Goal: Task Accomplishment & Management: Manage account settings

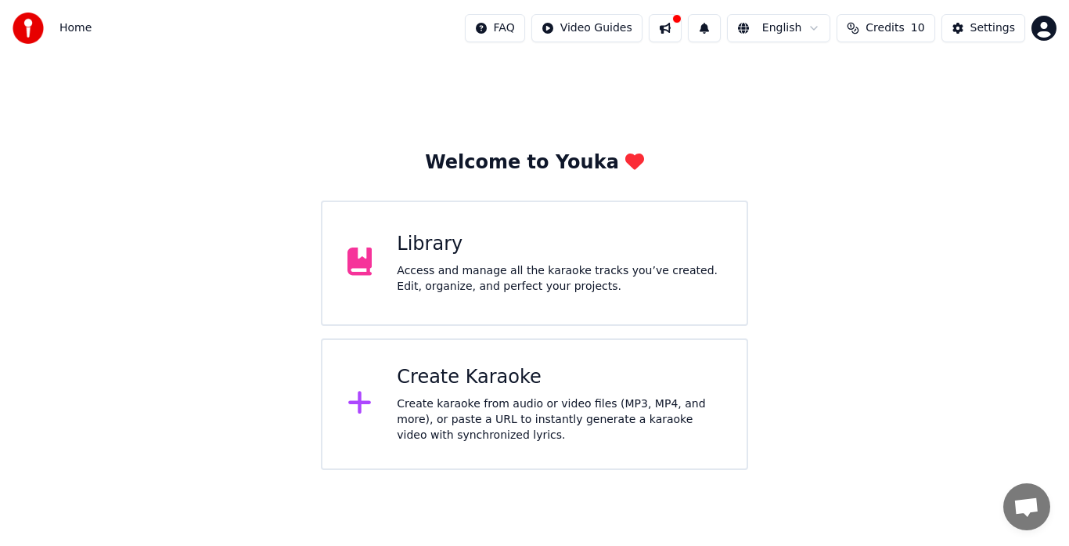
click at [487, 273] on div "Access and manage all the karaoke tracks you’ve created. Edit, organize, and pe…" at bounding box center [559, 278] width 325 height 31
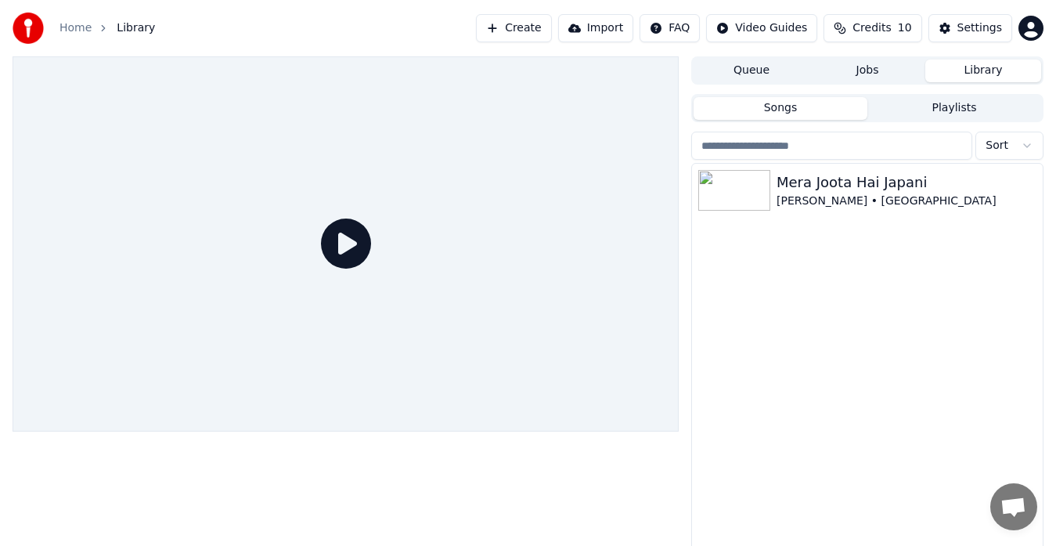
click at [351, 247] on icon at bounding box center [346, 243] width 50 height 50
click at [348, 236] on icon at bounding box center [346, 243] width 50 height 50
click at [907, 277] on div "Mera Joota Hai Japani [PERSON_NAME] • [GEOGRAPHIC_DATA]" at bounding box center [867, 368] width 351 height 408
click at [351, 247] on icon at bounding box center [346, 243] width 50 height 50
click at [769, 182] on img at bounding box center [734, 190] width 72 height 41
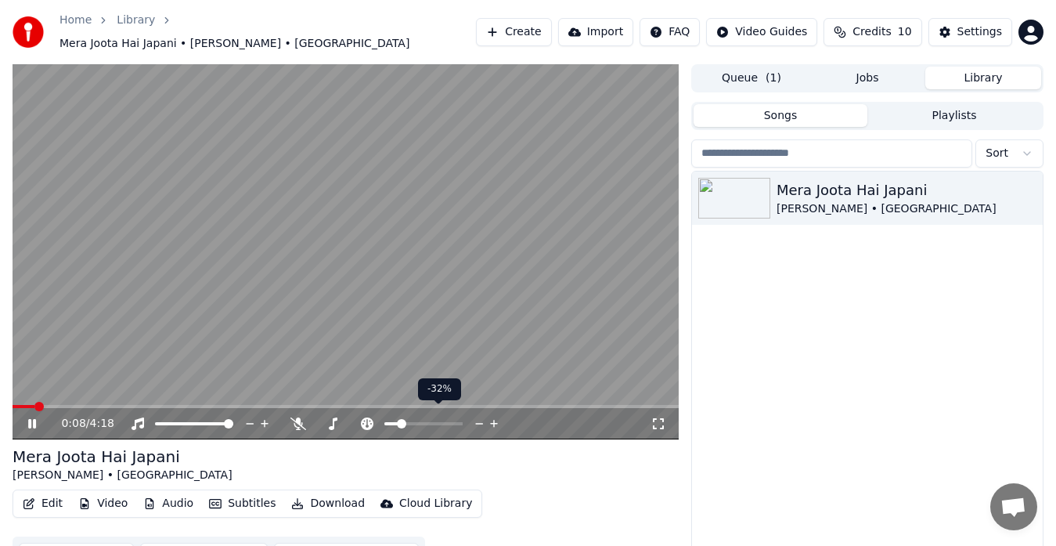
click at [398, 422] on span at bounding box center [391, 423] width 14 height 3
click at [391, 419] on span at bounding box center [394, 423] width 9 height 9
click at [423, 419] on span at bounding box center [422, 423] width 9 height 9
click at [185, 419] on span at bounding box center [185, 423] width 9 height 9
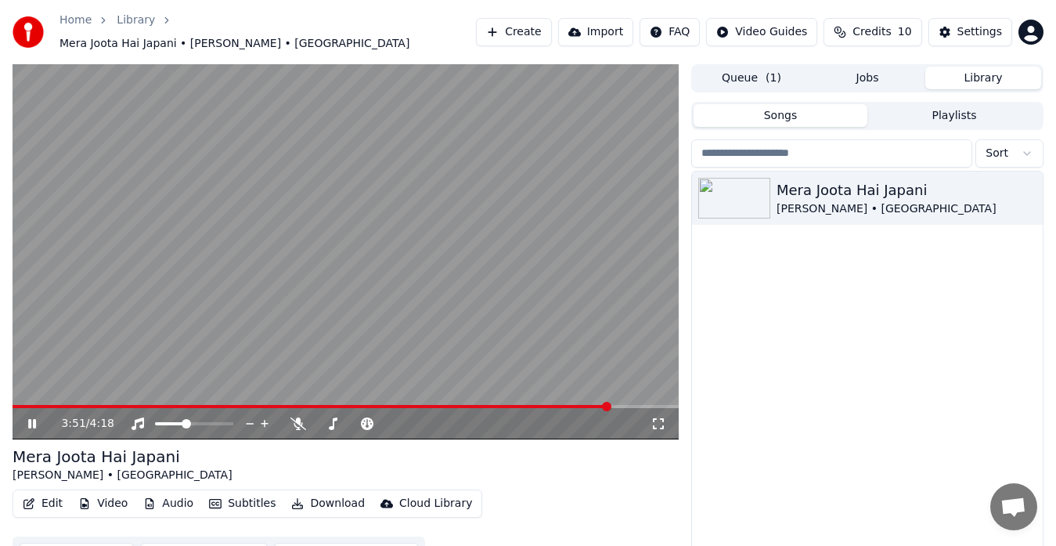
drag, startPoint x: 683, startPoint y: 267, endPoint x: 695, endPoint y: 236, distance: 33.4
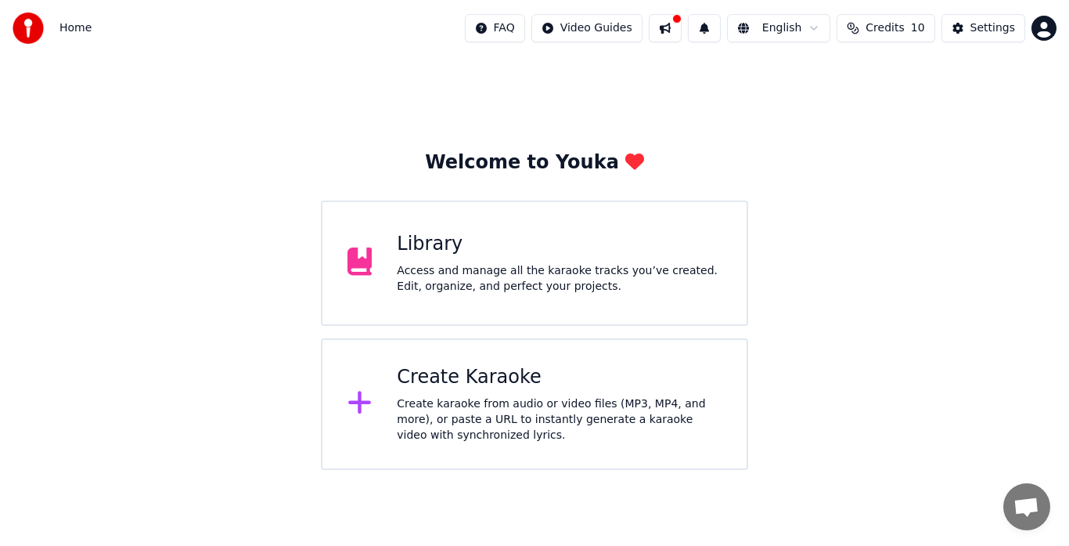
click at [533, 290] on div "Access and manage all the karaoke tracks you’ve created. Edit, organize, and pe…" at bounding box center [559, 278] width 325 height 31
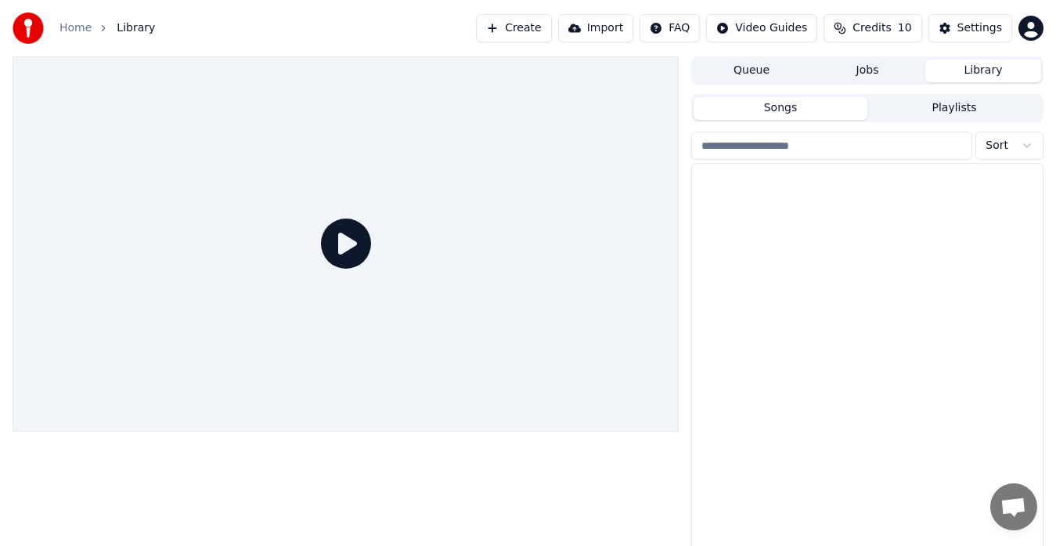
click at [533, 290] on div at bounding box center [346, 243] width 666 height 375
click at [801, 186] on div "Mera Joota Hai Japani" at bounding box center [899, 182] width 244 height 22
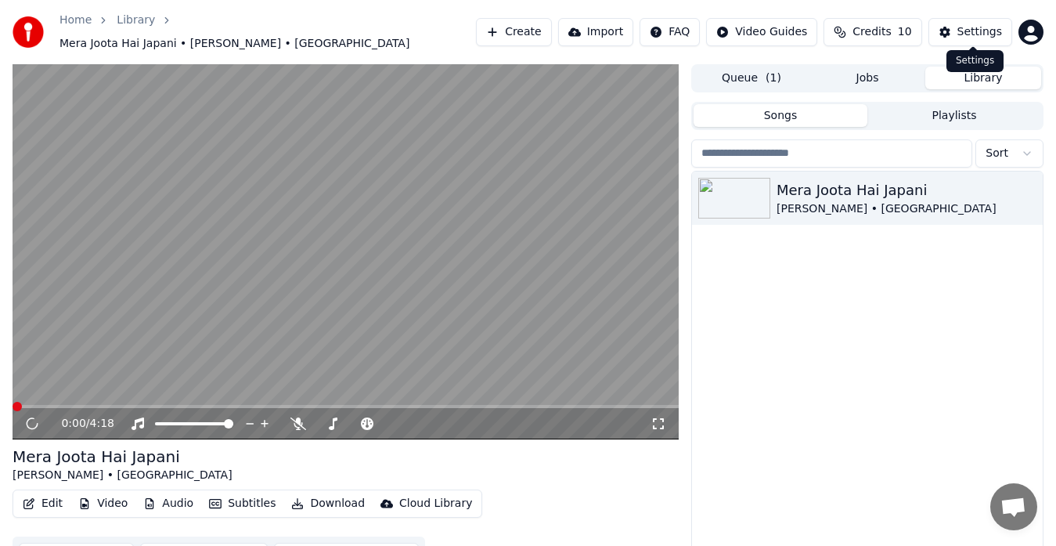
click at [969, 27] on div "Settings" at bounding box center [979, 32] width 45 height 16
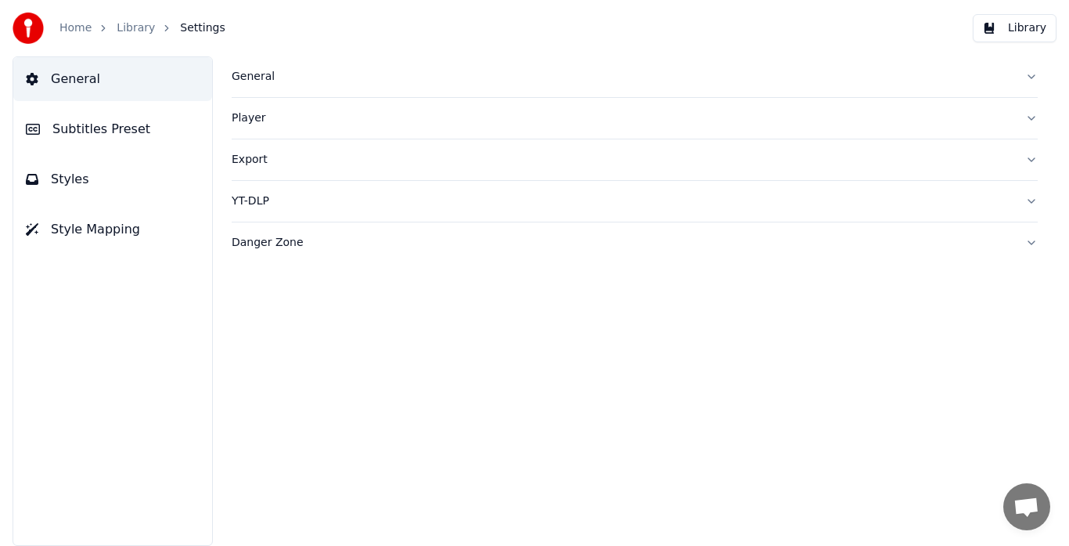
click at [715, 269] on div "General Player Export YT-DLP Danger Zone" at bounding box center [634, 300] width 869 height 489
click at [261, 205] on div "YT-DLP" at bounding box center [622, 201] width 781 height 16
click at [234, 198] on div "YT-DLP" at bounding box center [622, 201] width 781 height 16
click at [248, 77] on div "General" at bounding box center [622, 77] width 781 height 16
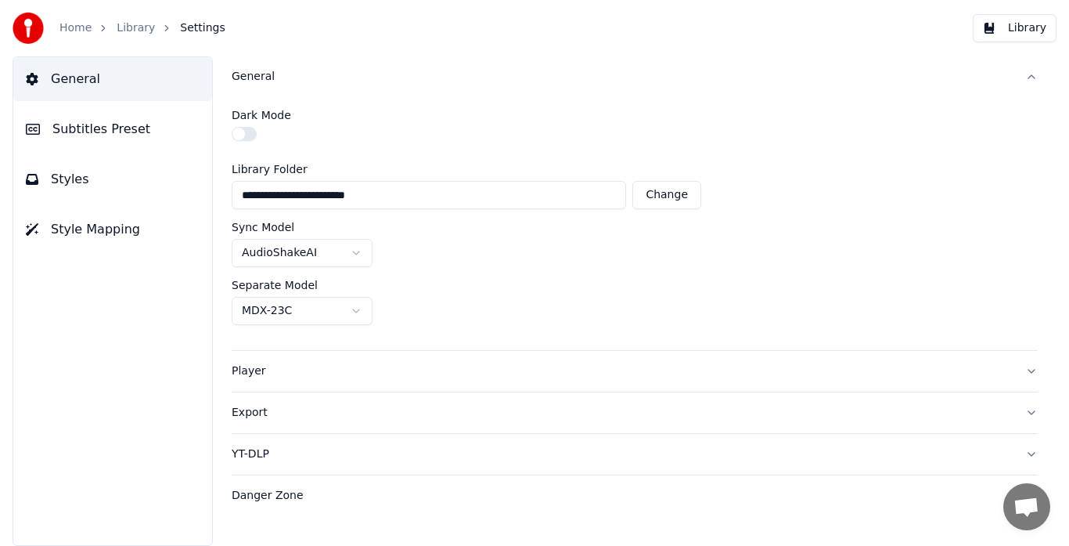
click at [107, 182] on button "Styles" at bounding box center [112, 179] width 199 height 44
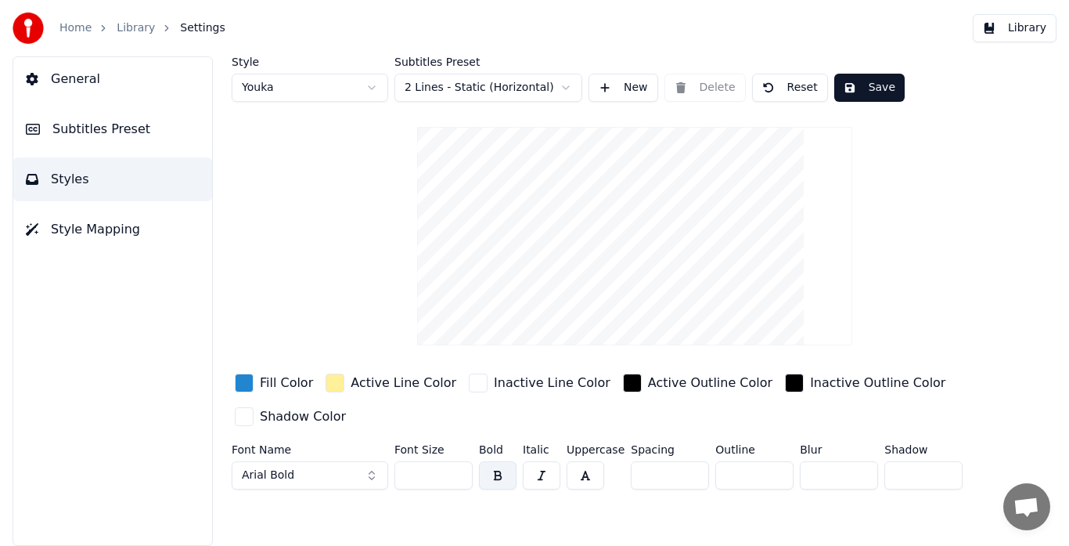
click at [499, 468] on button "button" at bounding box center [498, 475] width 38 height 28
click at [500, 472] on button "button" at bounding box center [498, 475] width 38 height 28
click at [469, 386] on div "button" at bounding box center [478, 382] width 19 height 19
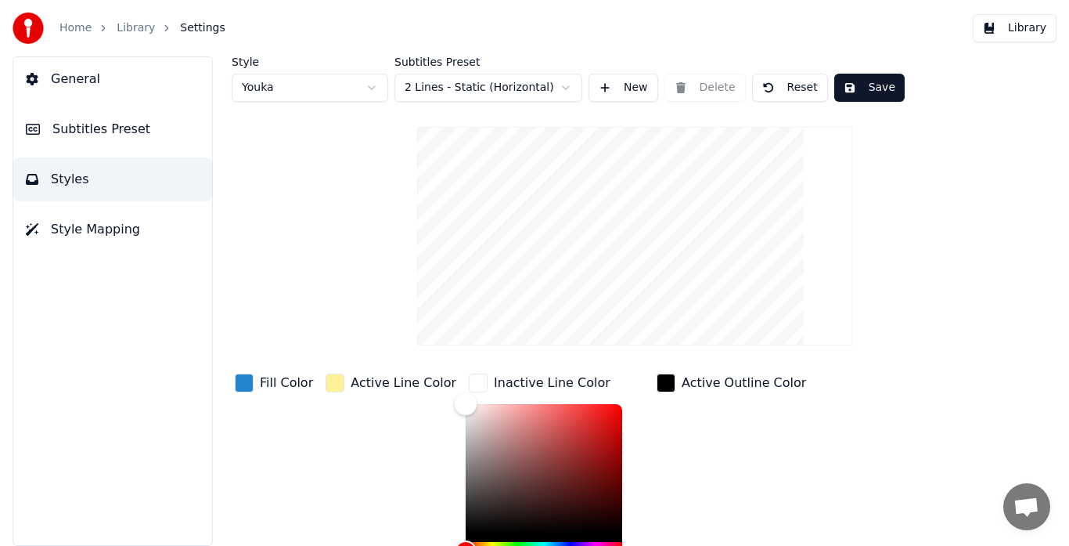
click at [336, 380] on div "button" at bounding box center [335, 382] width 19 height 19
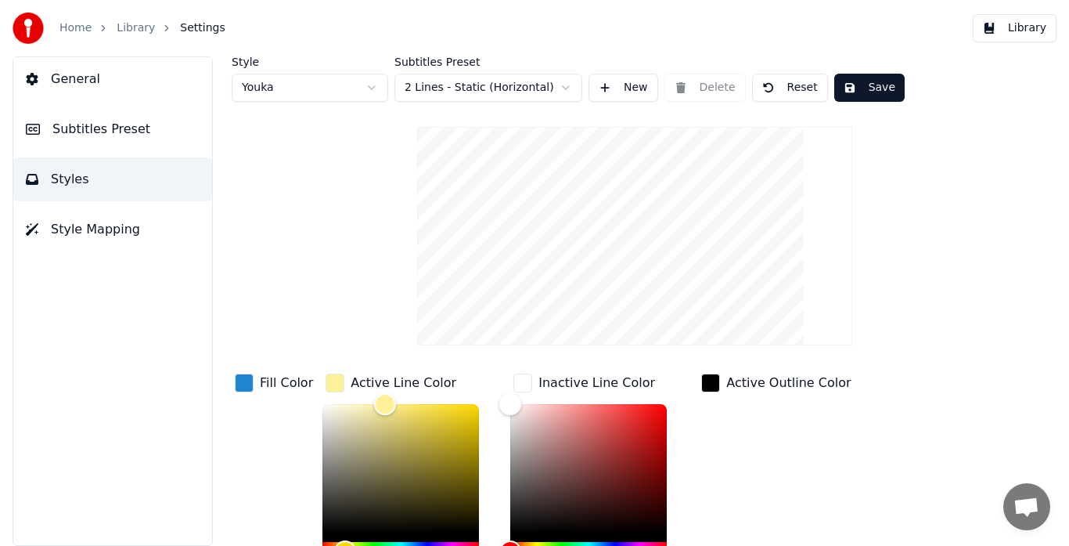
click at [523, 381] on div "button" at bounding box center [523, 382] width 19 height 19
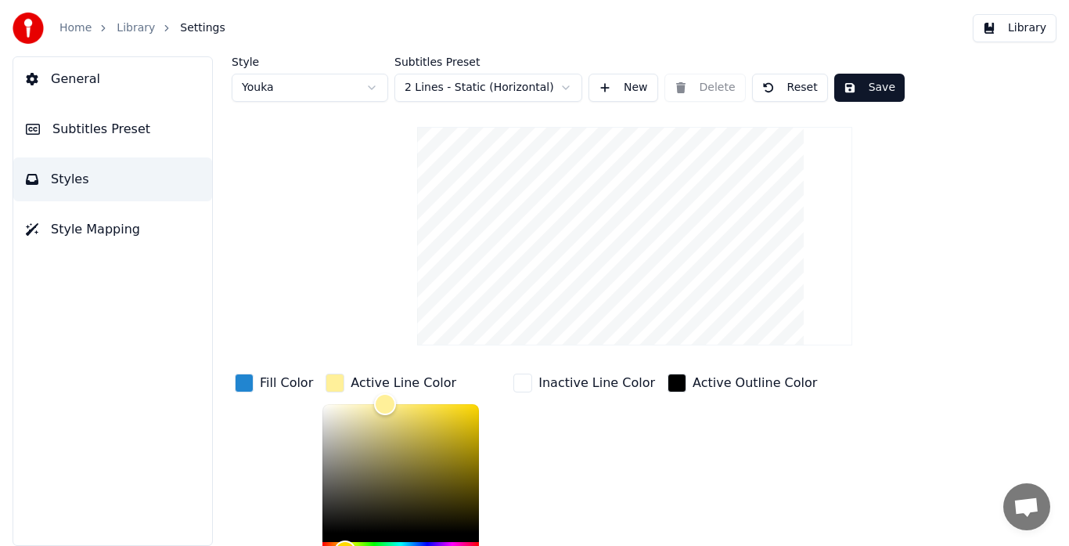
click at [247, 381] on div "button" at bounding box center [244, 382] width 19 height 19
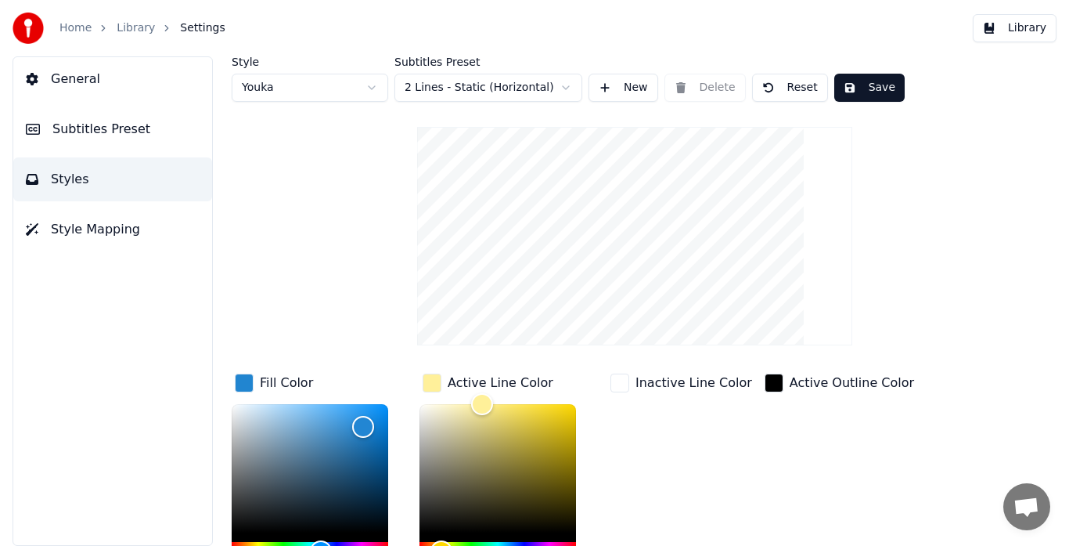
click at [431, 384] on div "button" at bounding box center [432, 382] width 19 height 19
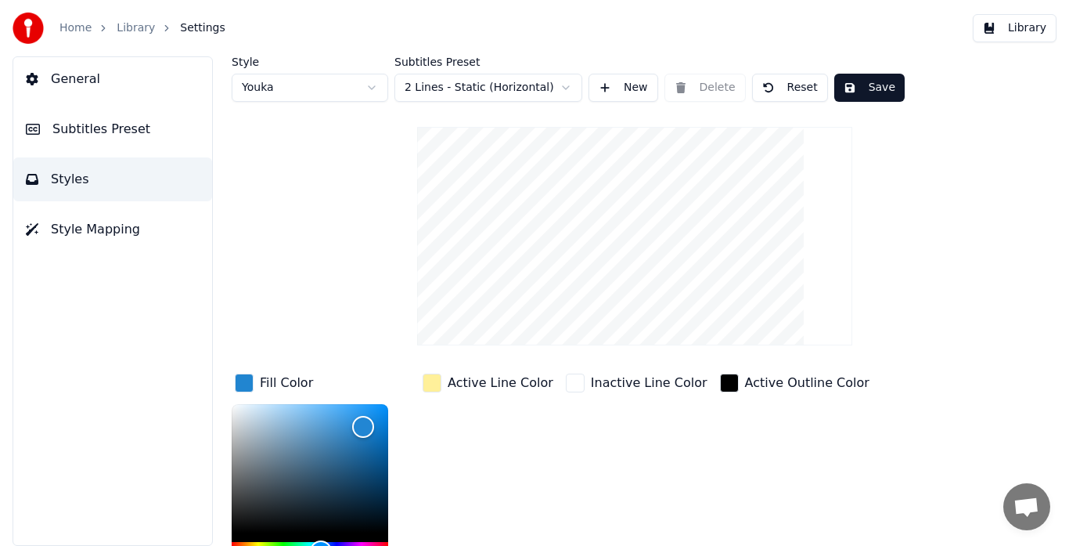
click at [240, 385] on div "button" at bounding box center [244, 382] width 19 height 19
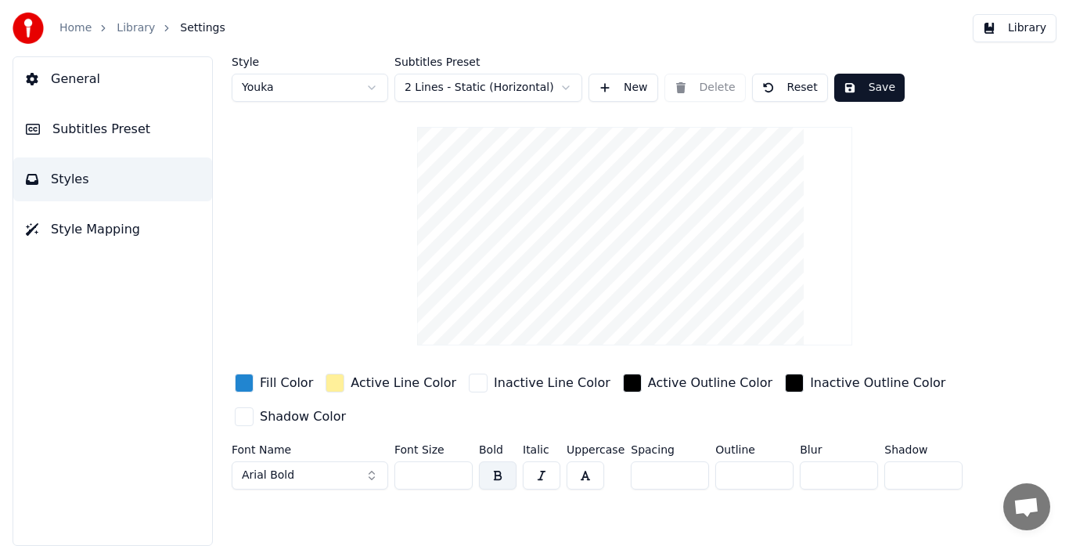
click at [67, 86] on span "General" at bounding box center [75, 79] width 49 height 19
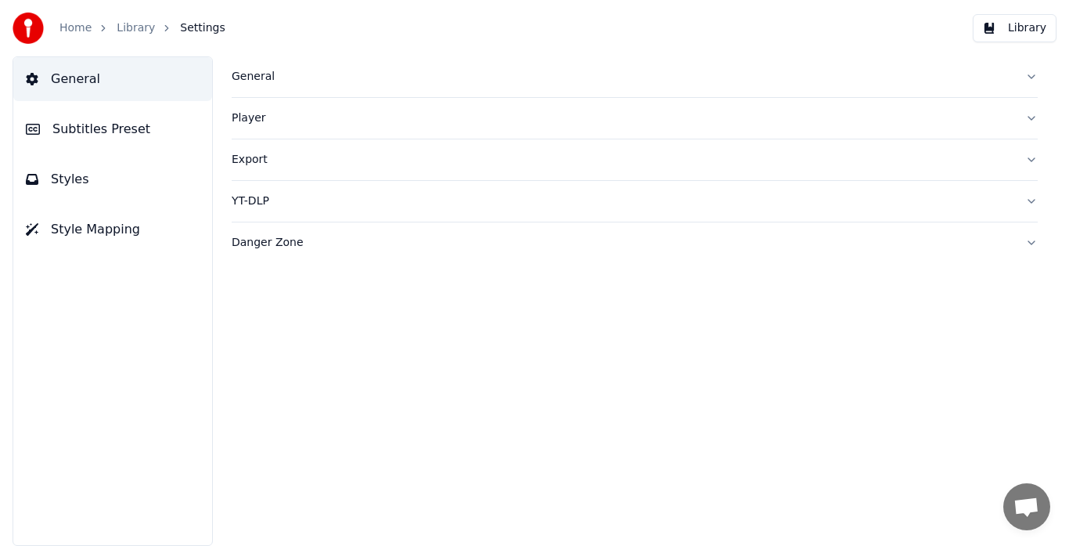
click at [77, 132] on span "Subtitles Preset" at bounding box center [101, 129] width 98 height 19
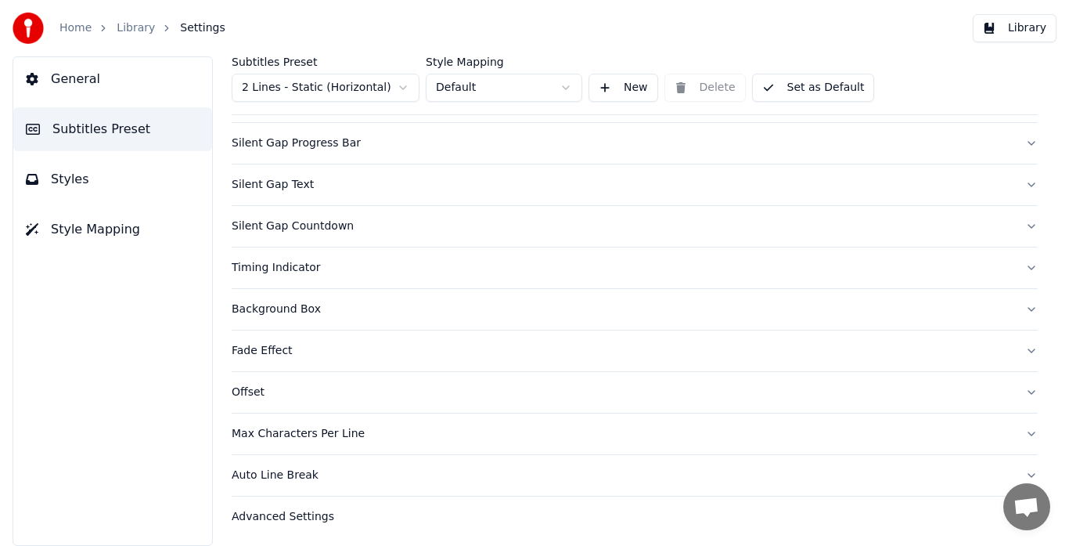
scroll to position [152, 0]
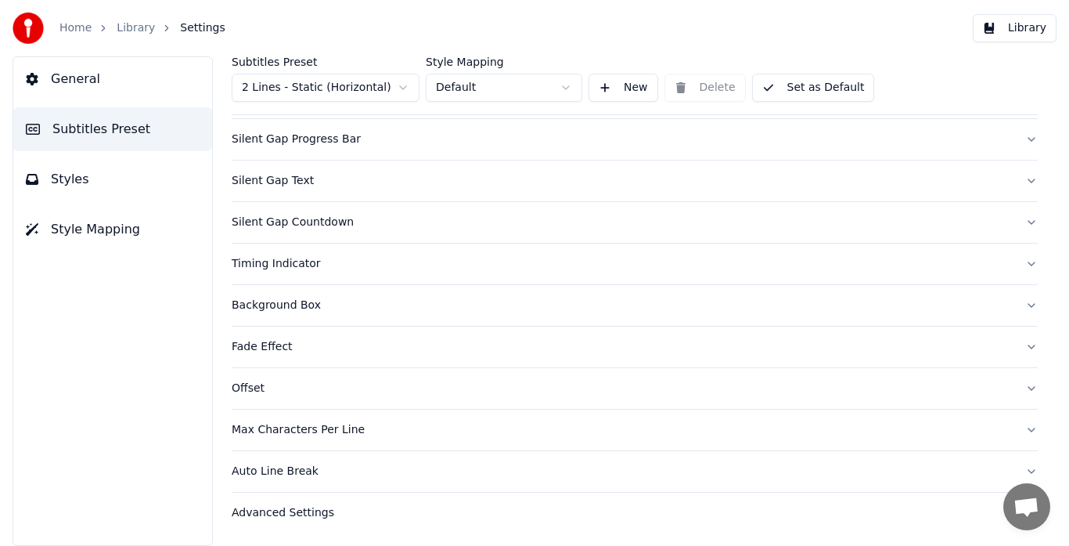
click at [196, 30] on span "Settings" at bounding box center [202, 28] width 45 height 16
click at [1015, 180] on button "Silent Gap Text" at bounding box center [635, 180] width 806 height 41
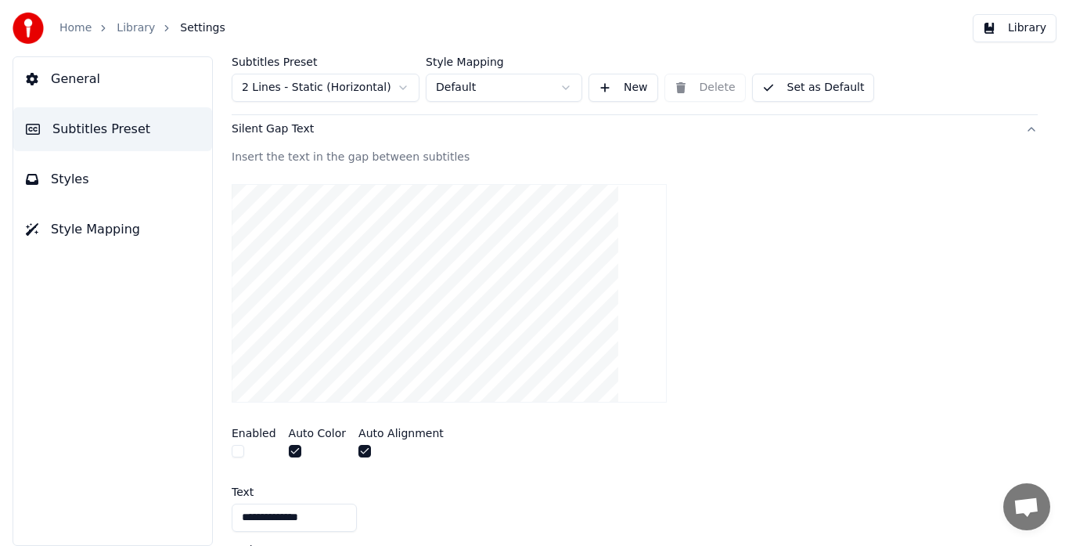
scroll to position [0, 0]
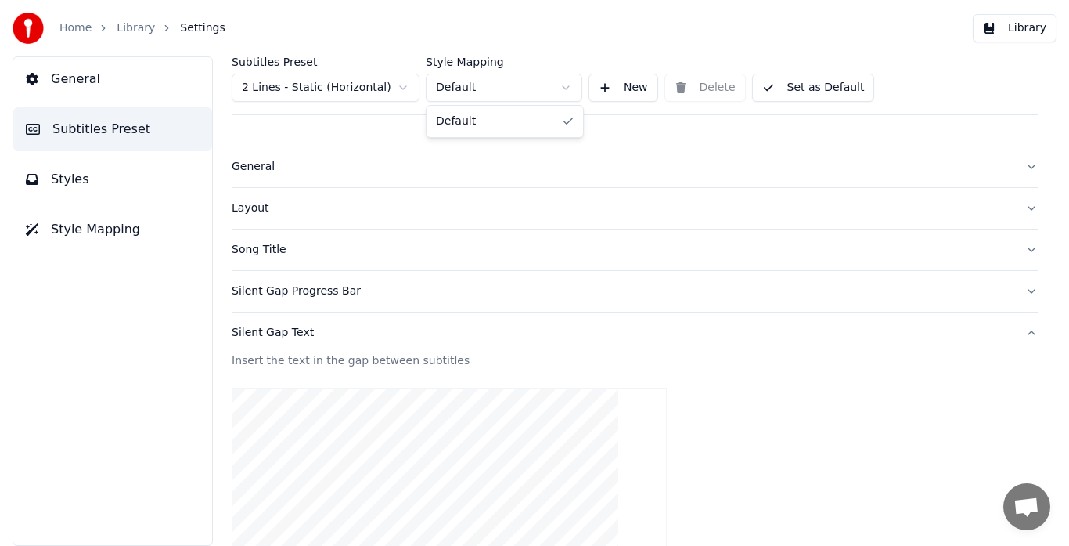
click at [485, 84] on html "**********" at bounding box center [534, 273] width 1069 height 546
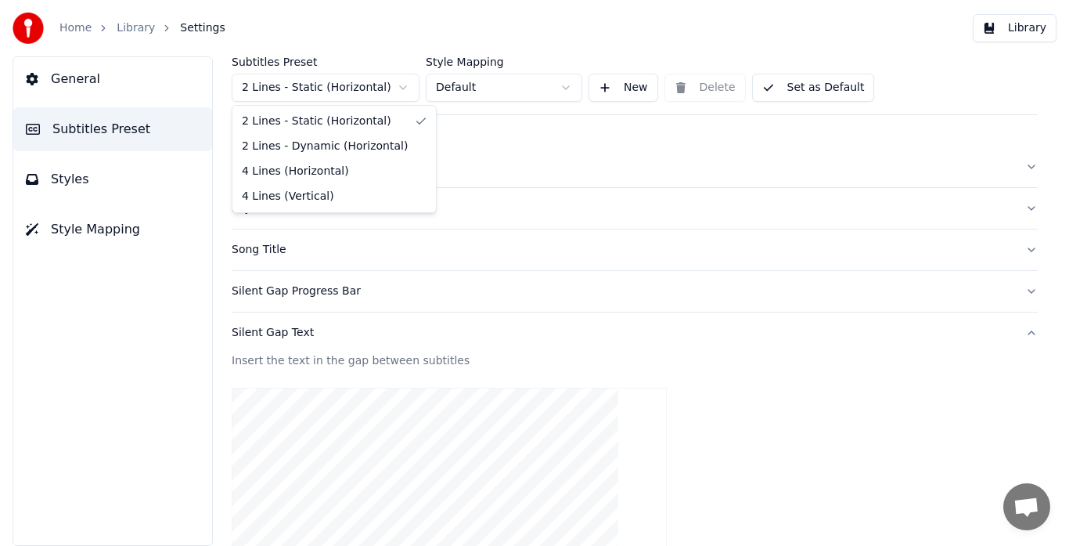
click at [372, 81] on html "**********" at bounding box center [534, 273] width 1069 height 546
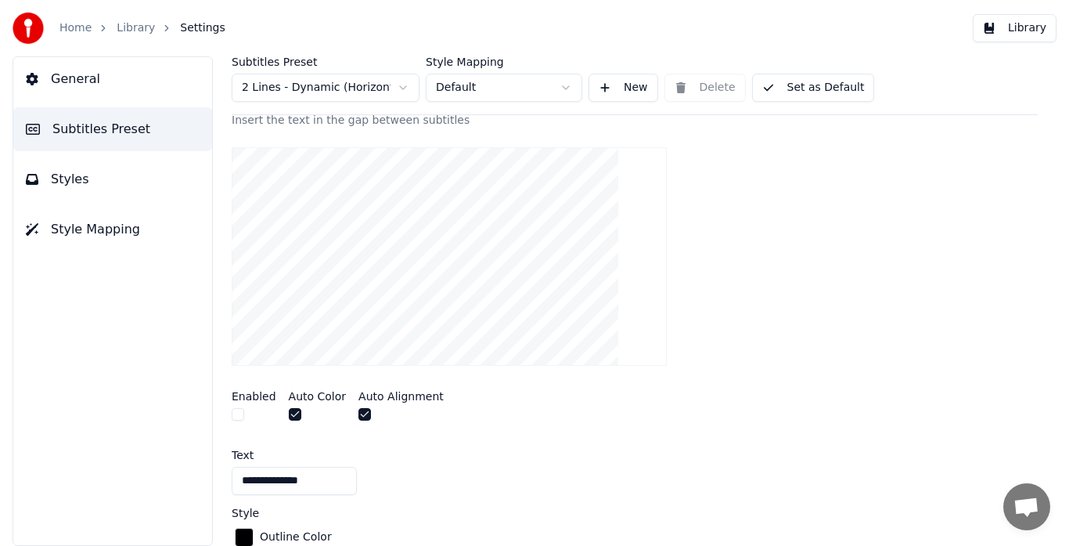
scroll to position [235, 0]
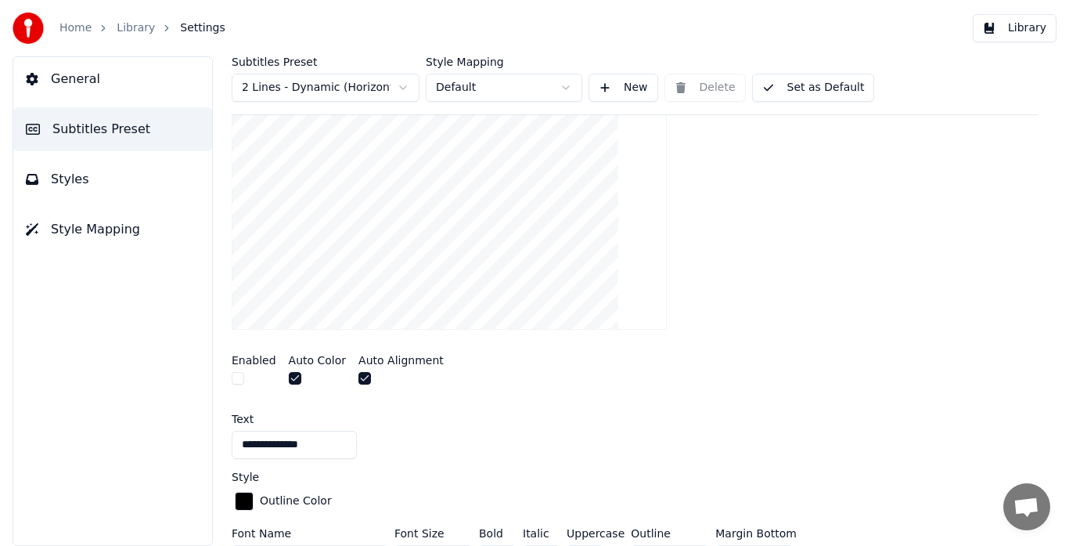
click at [94, 171] on button "Styles" at bounding box center [112, 179] width 199 height 44
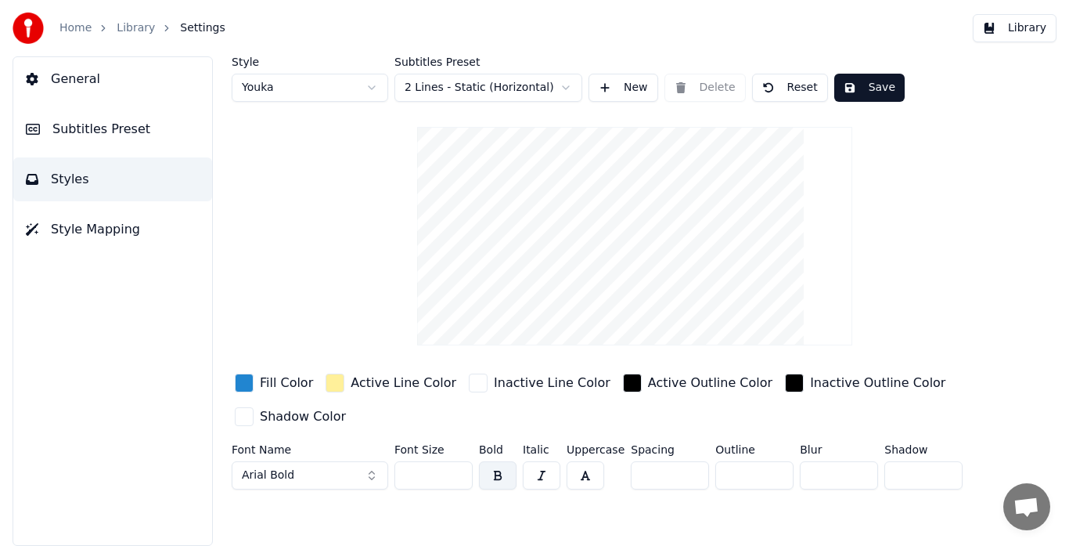
click at [469, 387] on div "button" at bounding box center [478, 382] width 19 height 19
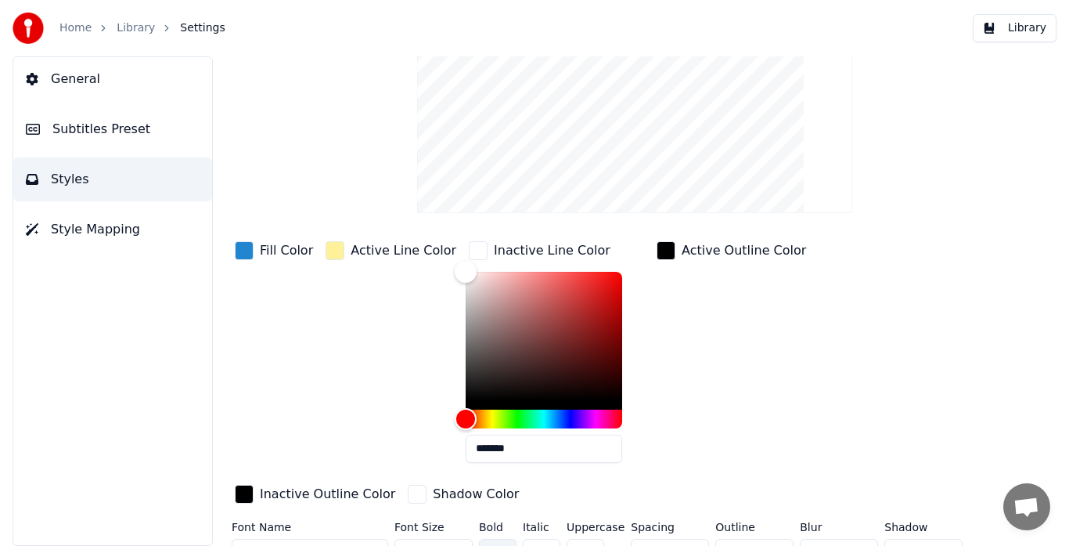
scroll to position [158, 0]
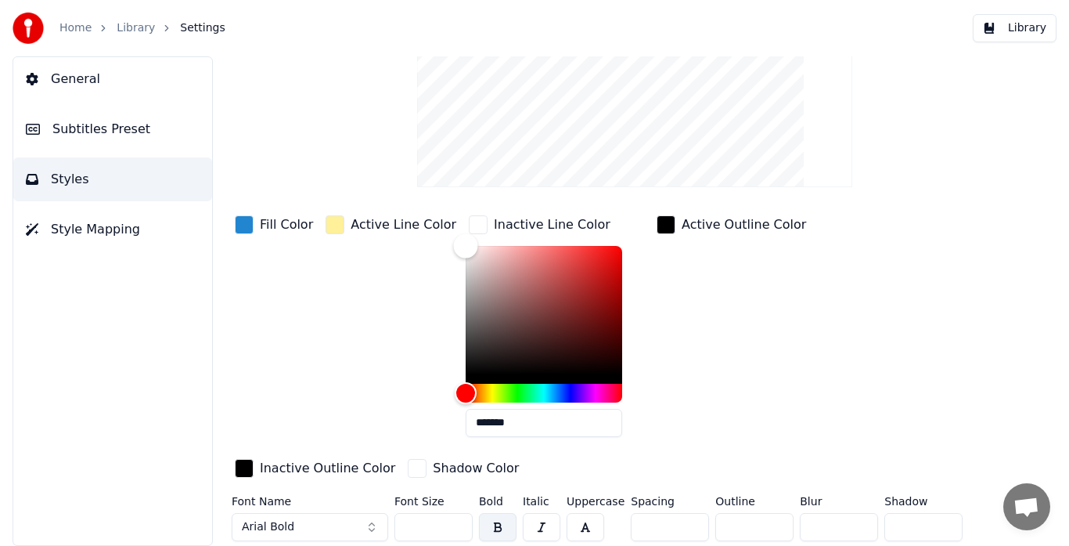
type input "*******"
click at [466, 267] on div "Color" at bounding box center [544, 310] width 157 height 128
click at [398, 456] on div "Inactive Outline Color" at bounding box center [315, 469] width 167 height 27
click at [103, 232] on span "Style Mapping" at bounding box center [95, 229] width 89 height 19
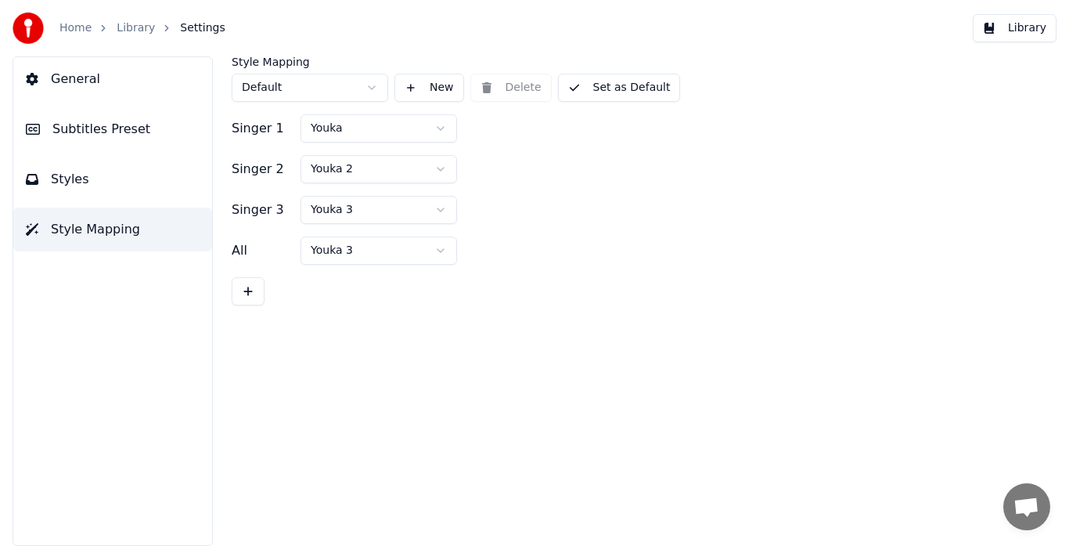
scroll to position [0, 0]
